Goal: Transaction & Acquisition: Purchase product/service

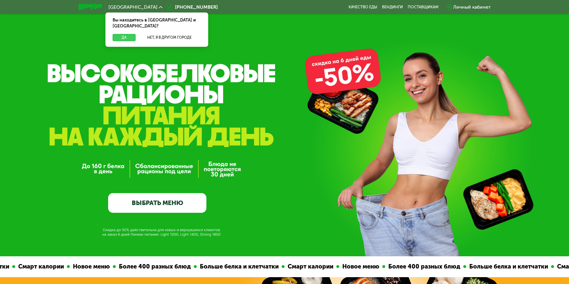
click at [130, 34] on button "Да" at bounding box center [124, 37] width 23 height 7
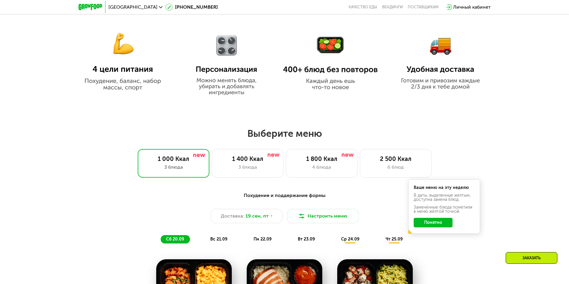
scroll to position [418, 0]
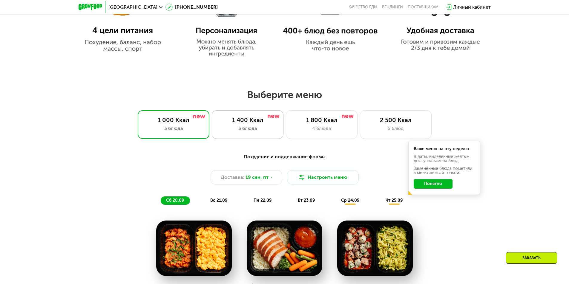
click at [260, 132] on div "3 блюда" at bounding box center [247, 128] width 59 height 7
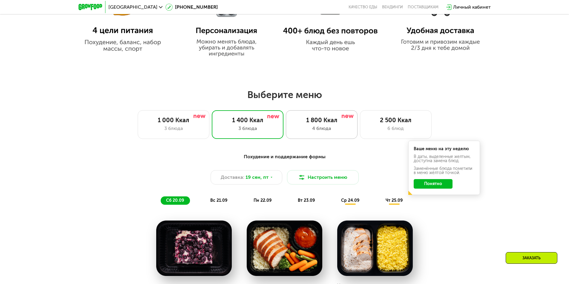
click at [310, 132] on div "4 блюда" at bounding box center [321, 128] width 59 height 7
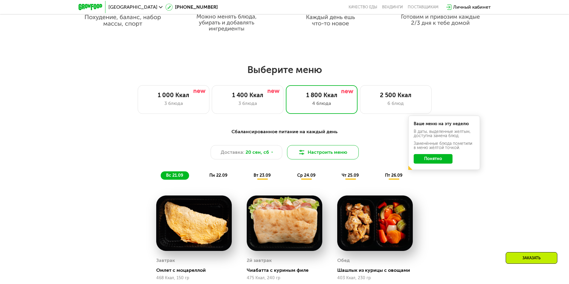
scroll to position [478, 0]
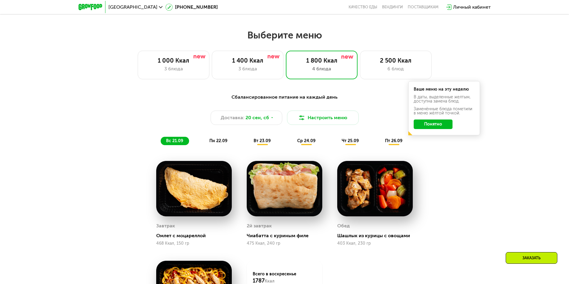
click at [430, 127] on button "Понятно" at bounding box center [432, 125] width 39 height 10
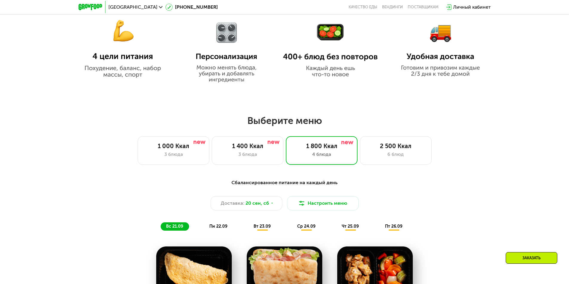
scroll to position [388, 0]
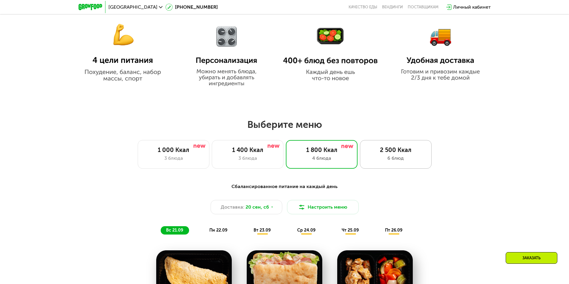
click at [390, 162] on div "6 блюд" at bounding box center [395, 158] width 59 height 7
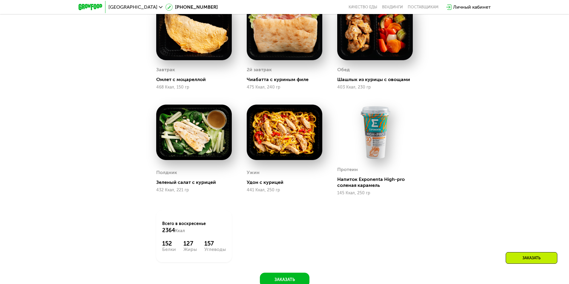
scroll to position [485, 0]
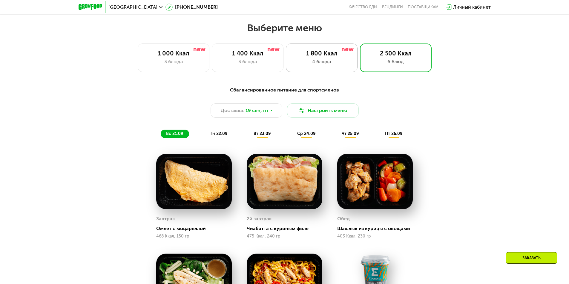
click at [327, 67] on div "1 800 Ккал 4 блюда" at bounding box center [322, 58] width 72 height 29
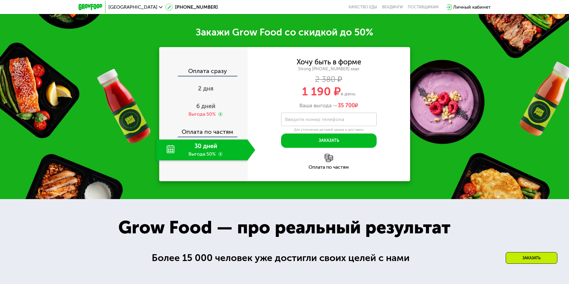
scroll to position [873, 0]
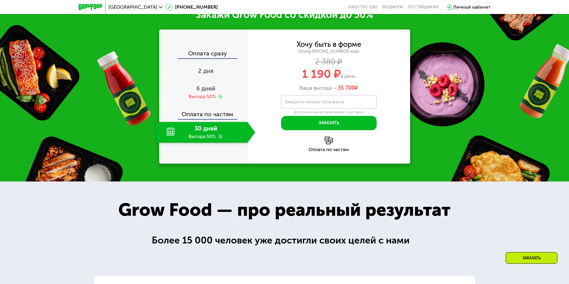
drag, startPoint x: 339, startPoint y: 89, endPoint x: 378, endPoint y: 88, distance: 39.1
click at [378, 88] on div "Ваша выгода — 35 700 ₽" at bounding box center [328, 88] width 162 height 7
click at [323, 84] on div "Хочу быть в форме Strong [PHONE_NUMBER] ккал 2 380 ₽ 1 190 ₽ в день Ваша выгода…" at bounding box center [328, 66] width 162 height 50
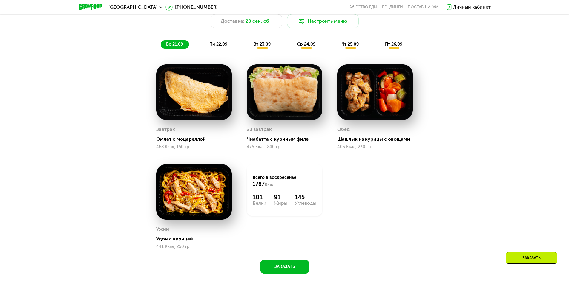
scroll to position [395, 0]
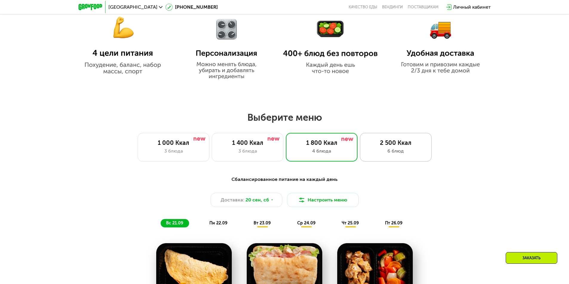
click at [390, 146] on div "2 500 Ккал" at bounding box center [395, 142] width 59 height 7
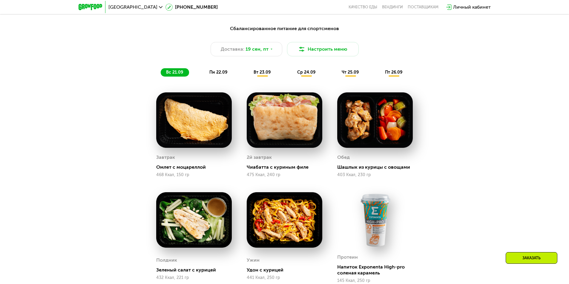
scroll to position [544, 0]
